Goal: Information Seeking & Learning: Compare options

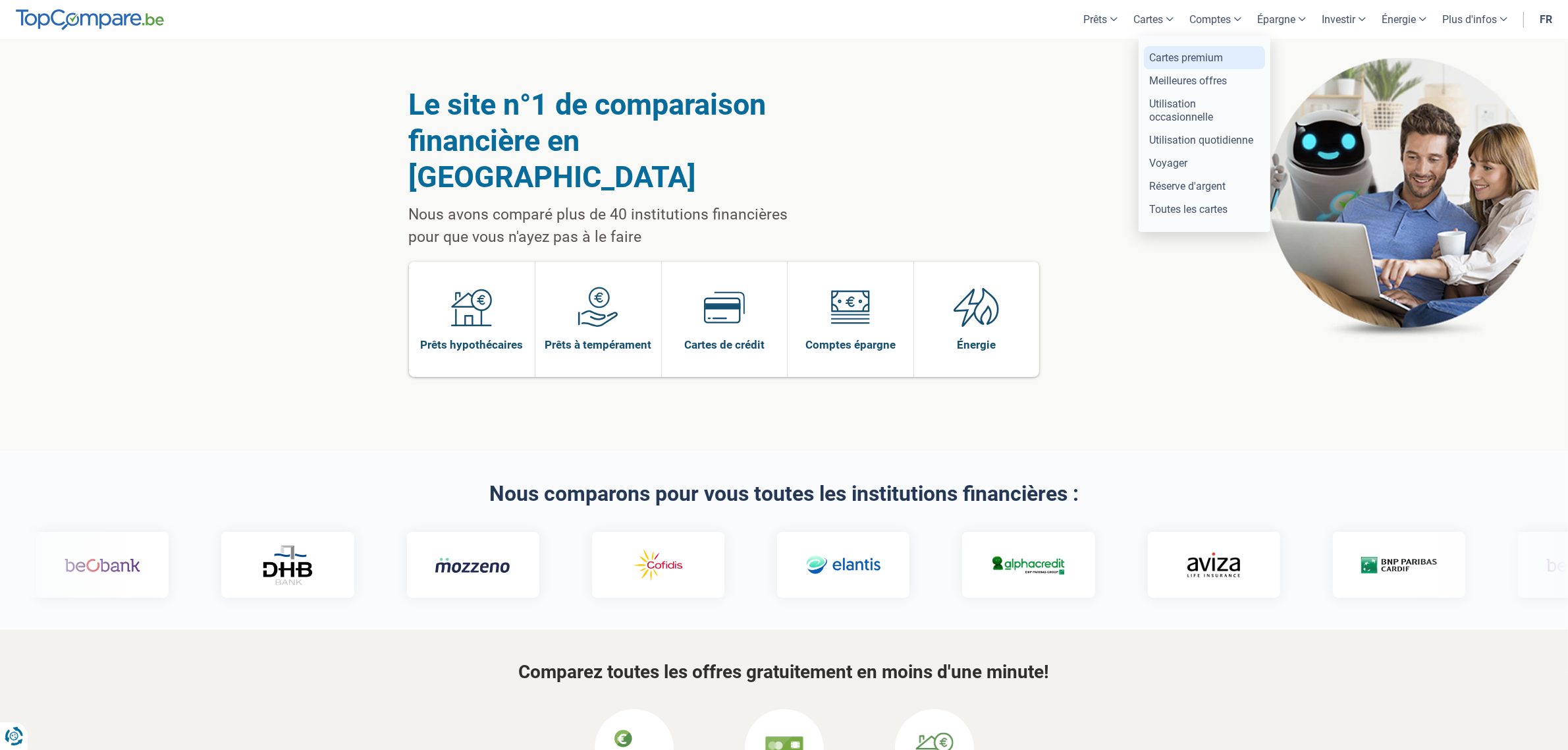
click at [1173, 60] on link "Cartes premium" at bounding box center [1205, 58] width 121 height 23
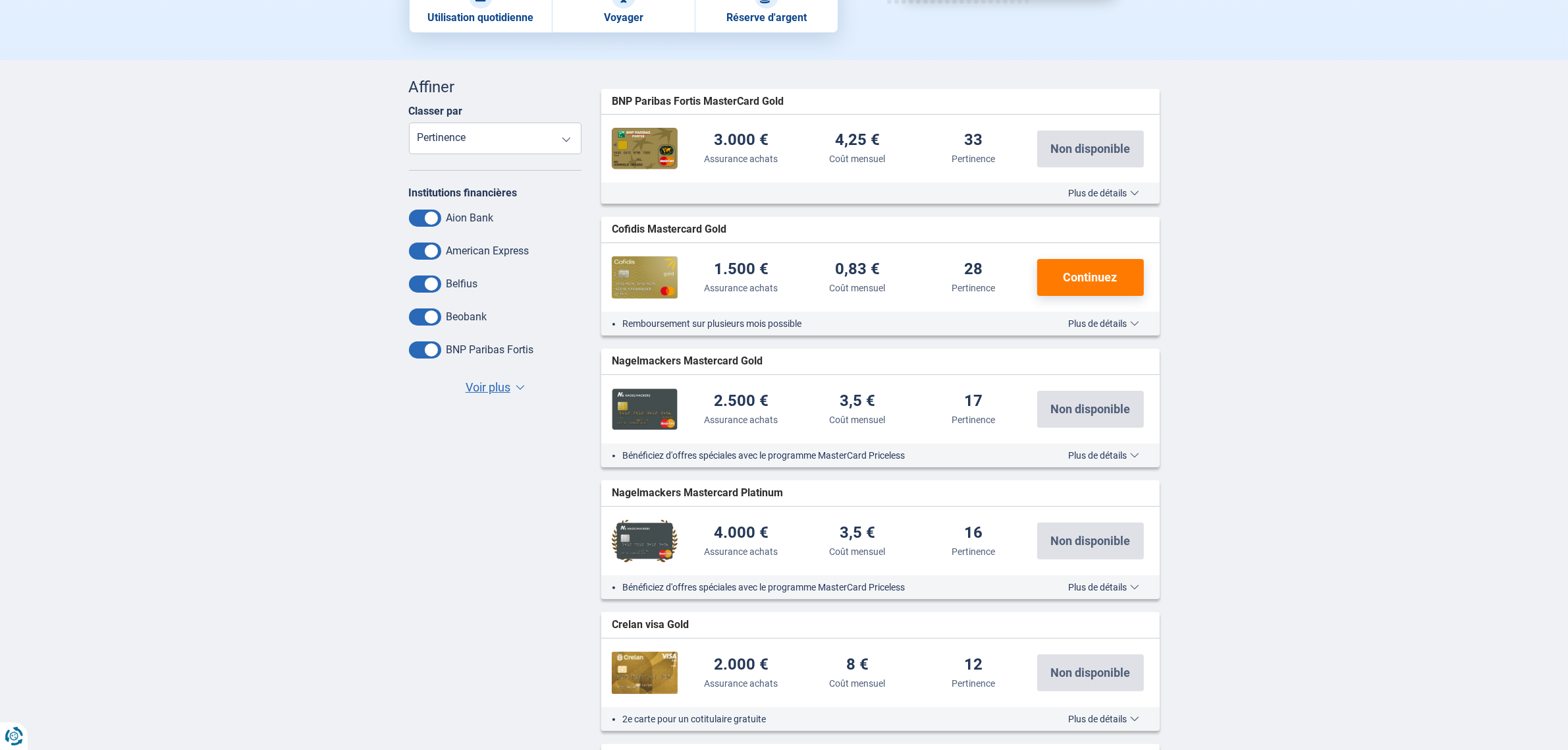
scroll to position [247, 0]
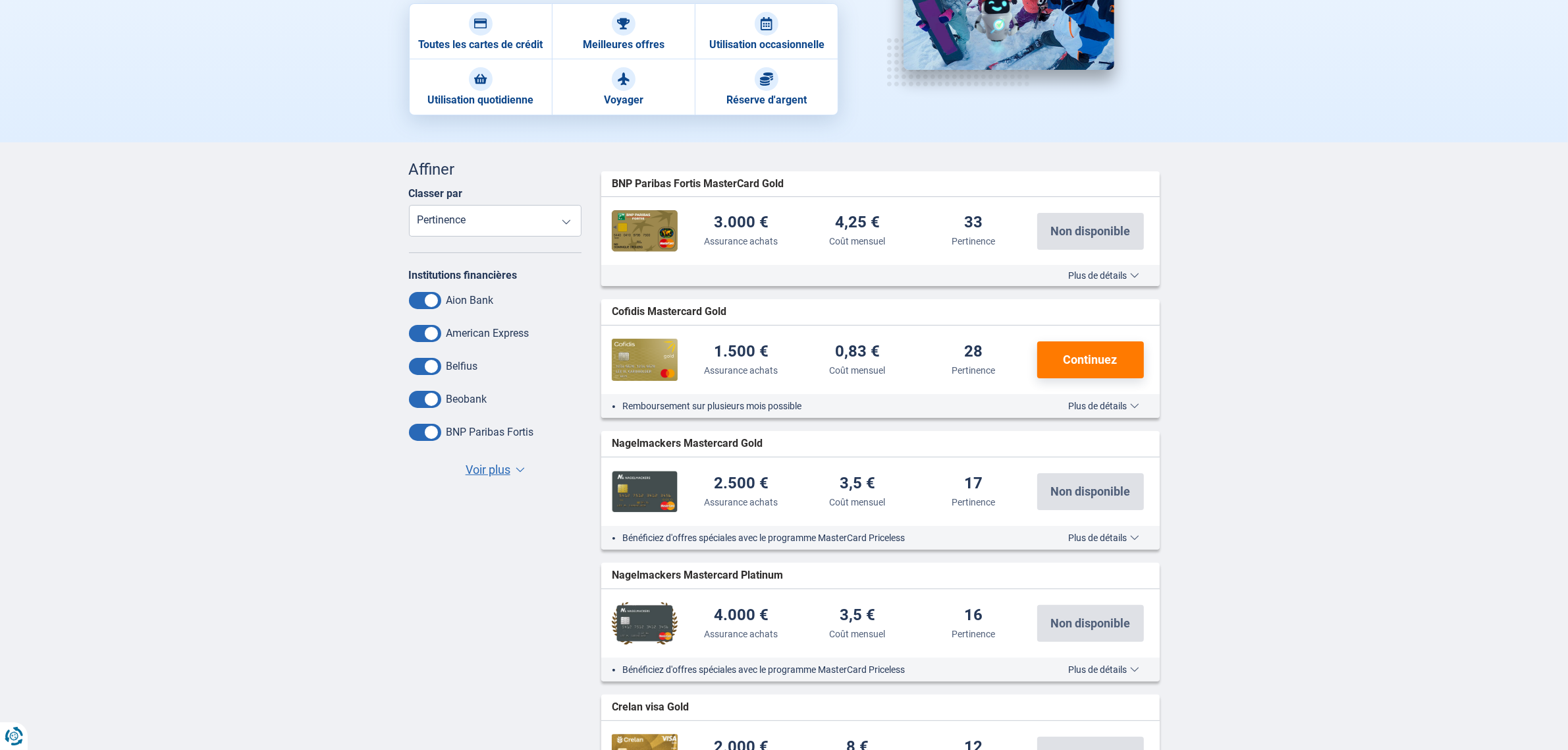
click at [1101, 362] on span "Continuez" at bounding box center [1090, 360] width 54 height 12
